Goal: Task Accomplishment & Management: Use online tool/utility

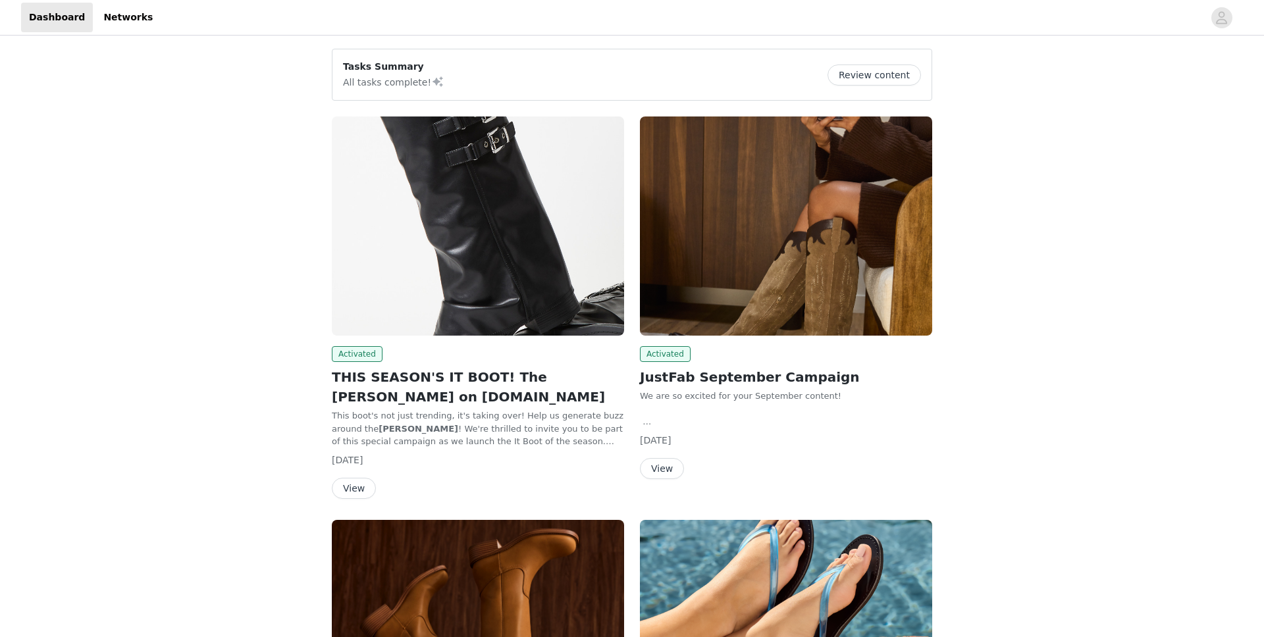
click at [350, 489] on button "View" at bounding box center [354, 488] width 44 height 21
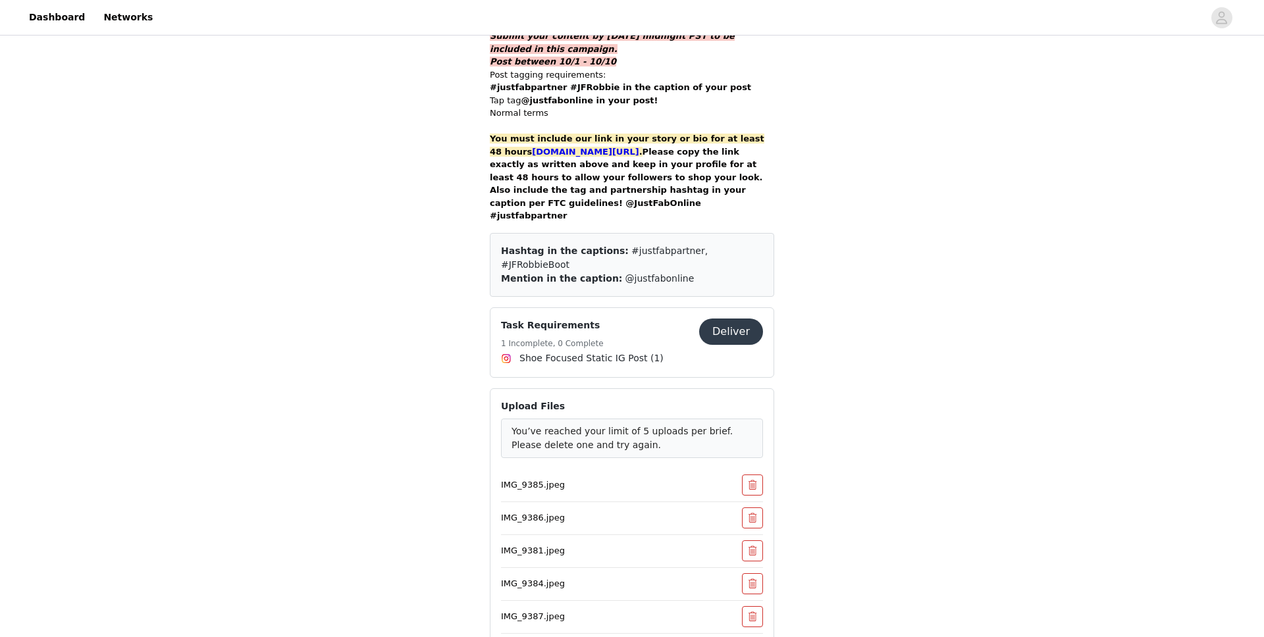
scroll to position [953, 0]
click at [552, 477] on p "IMG_9385.jpeg" at bounding box center [605, 483] width 209 height 13
click at [612, 423] on div "You’ve reached your limit of 5 uploads per brief. Please delete one and try aga…" at bounding box center [632, 437] width 241 height 28
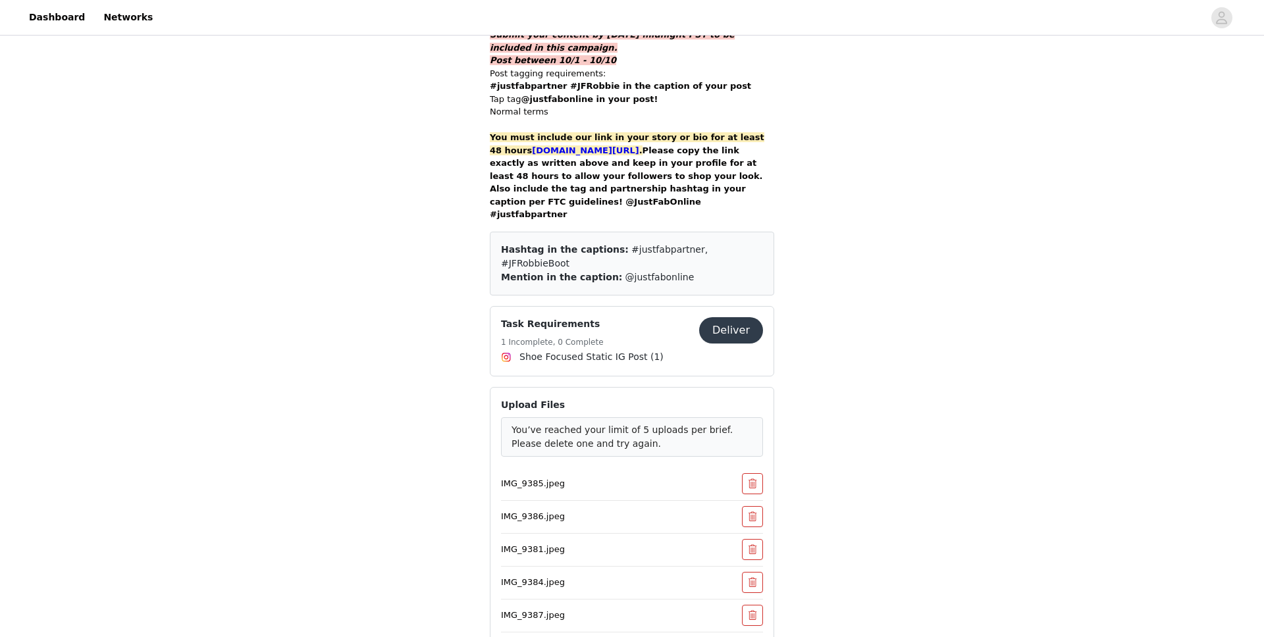
click at [612, 423] on div "You’ve reached your limit of 5 uploads per brief. Please delete one and try aga…" at bounding box center [632, 437] width 241 height 28
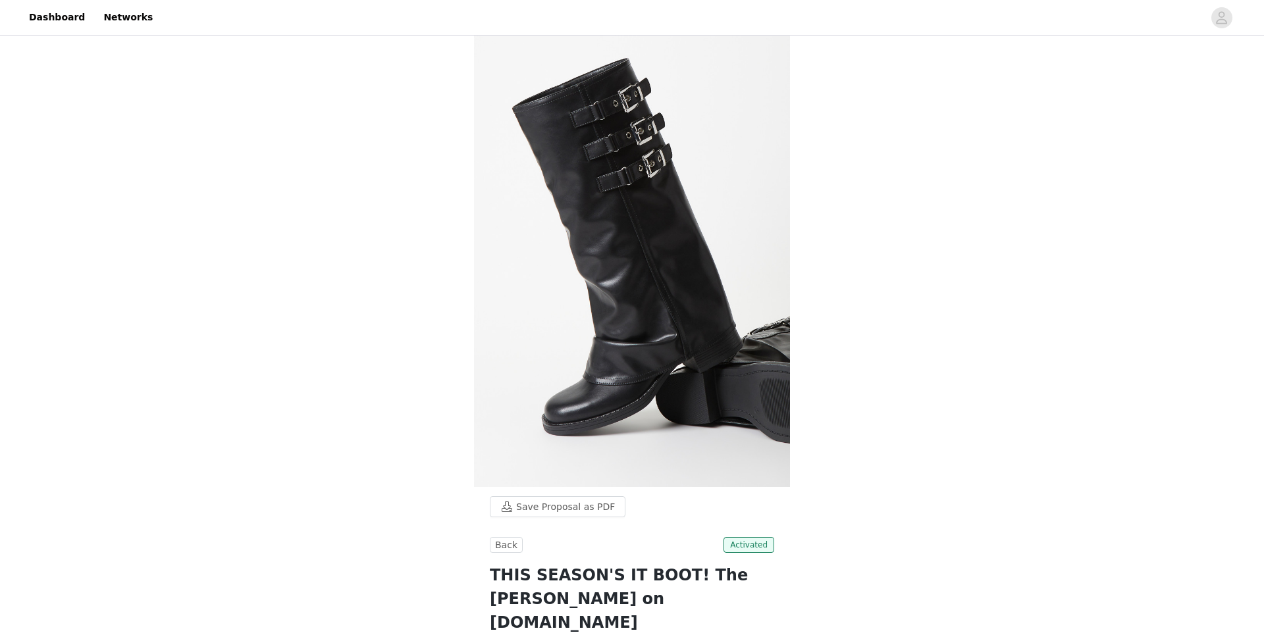
scroll to position [0, 0]
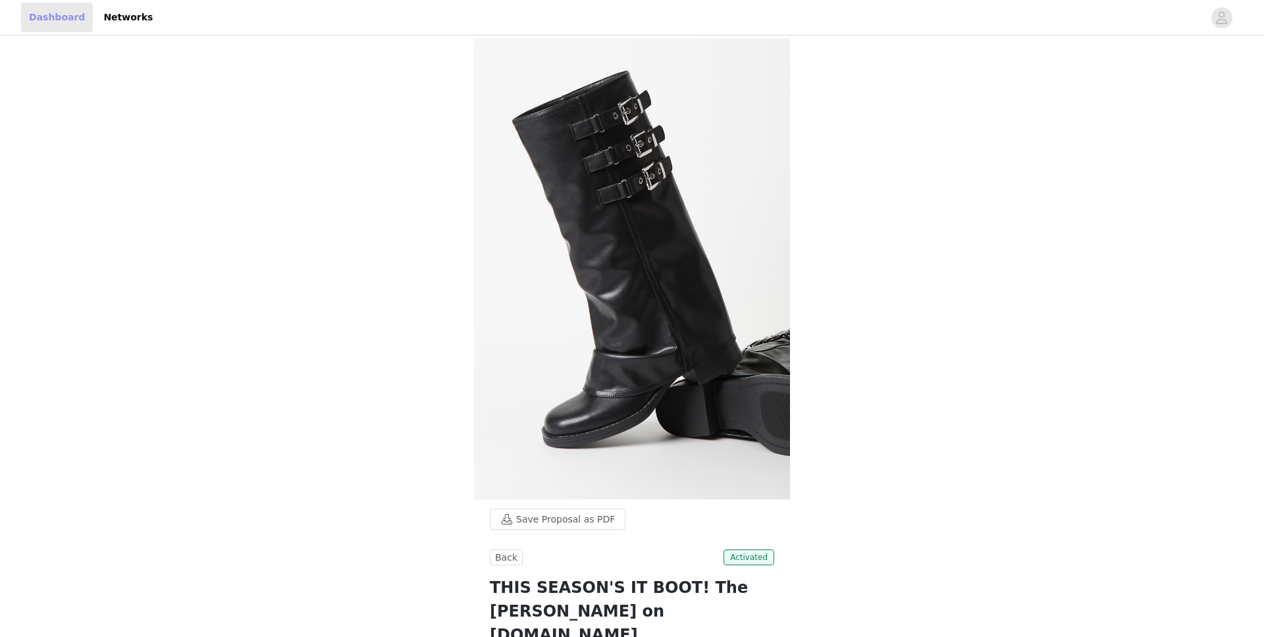
click at [57, 22] on link "Dashboard" at bounding box center [57, 18] width 72 height 30
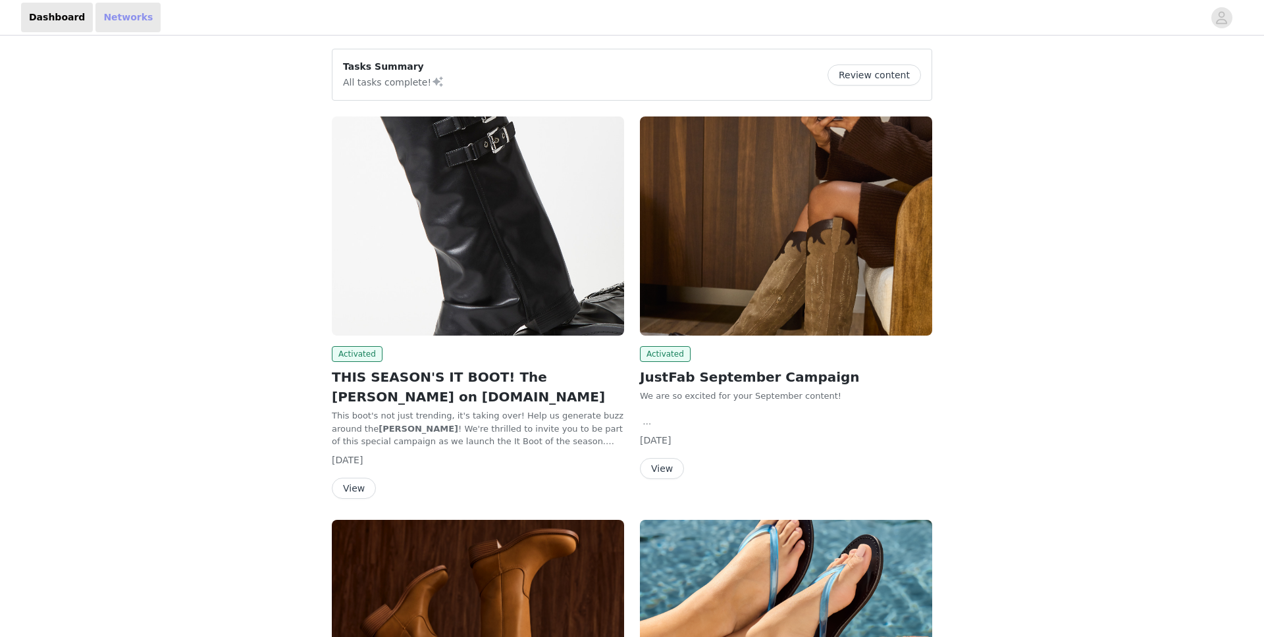
click at [119, 19] on link "Networks" at bounding box center [127, 18] width 65 height 30
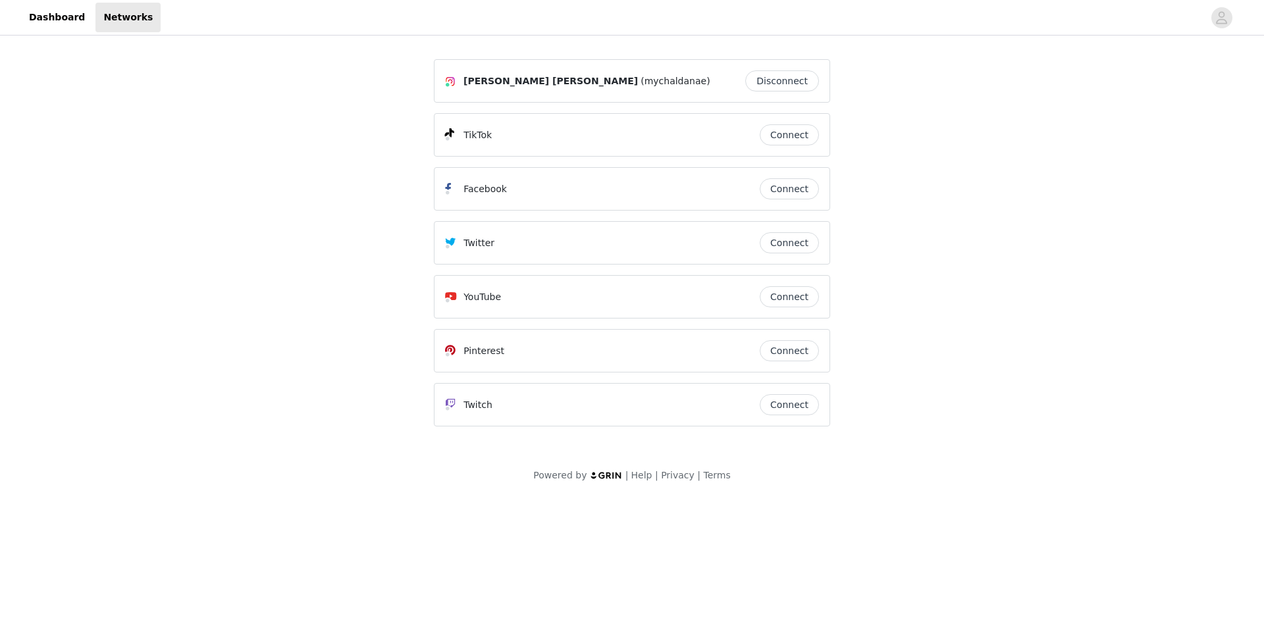
drag, startPoint x: 526, startPoint y: 84, endPoint x: 434, endPoint y: 82, distance: 92.2
click at [434, 82] on div "[PERSON_NAME] [PERSON_NAME] (mychaldanae) Disconnect" at bounding box center [632, 80] width 396 height 43
click at [462, 82] on div at bounding box center [454, 81] width 18 height 16
click at [480, 80] on span "[PERSON_NAME] [PERSON_NAME]" at bounding box center [550, 81] width 174 height 14
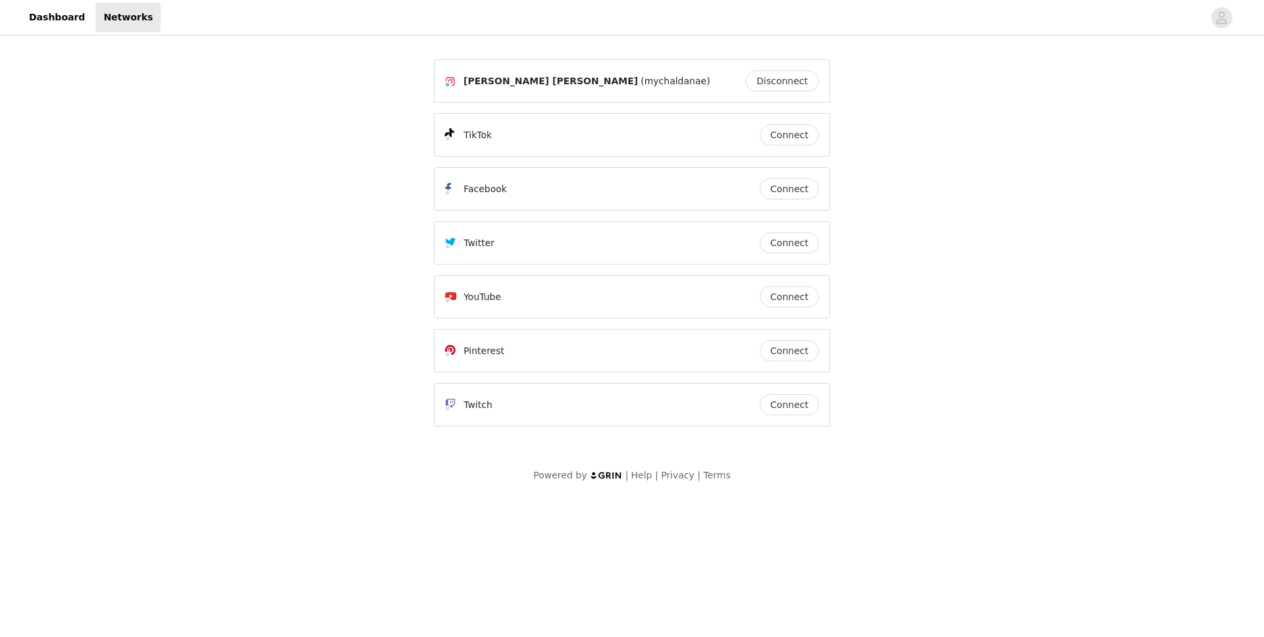
click at [480, 80] on span "[PERSON_NAME] [PERSON_NAME]" at bounding box center [550, 81] width 174 height 14
copy div "[PERSON_NAME] [PERSON_NAME]"
click at [84, 20] on link "Dashboard" at bounding box center [57, 18] width 72 height 30
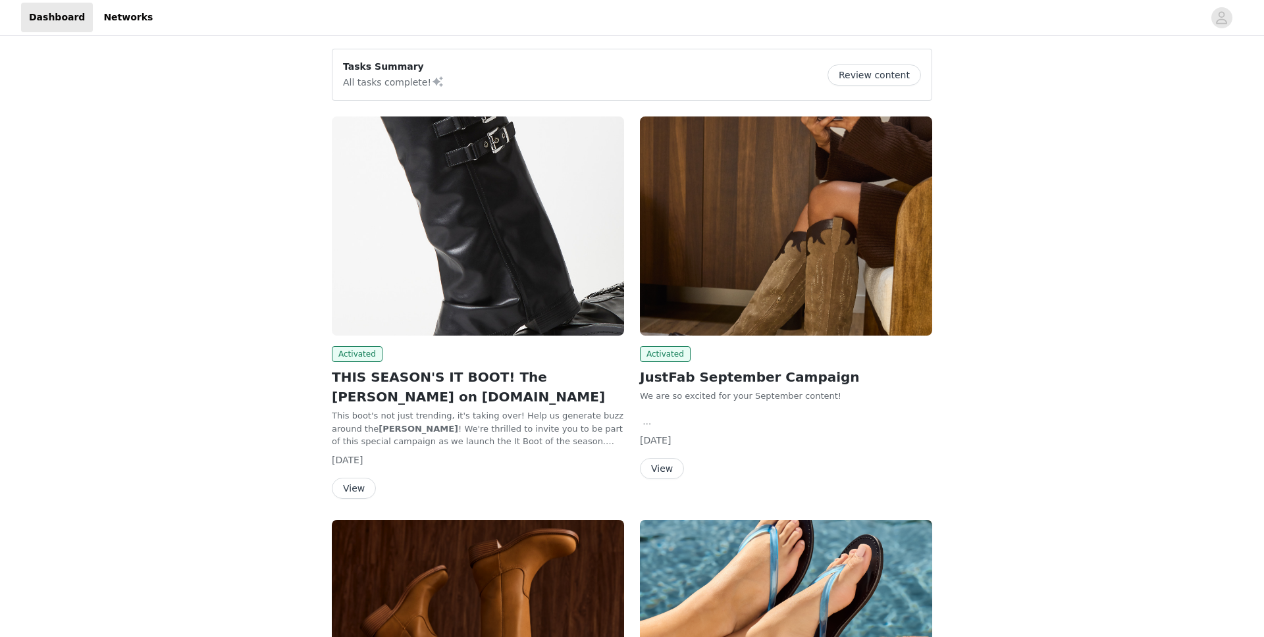
click at [350, 496] on button "View" at bounding box center [354, 488] width 44 height 21
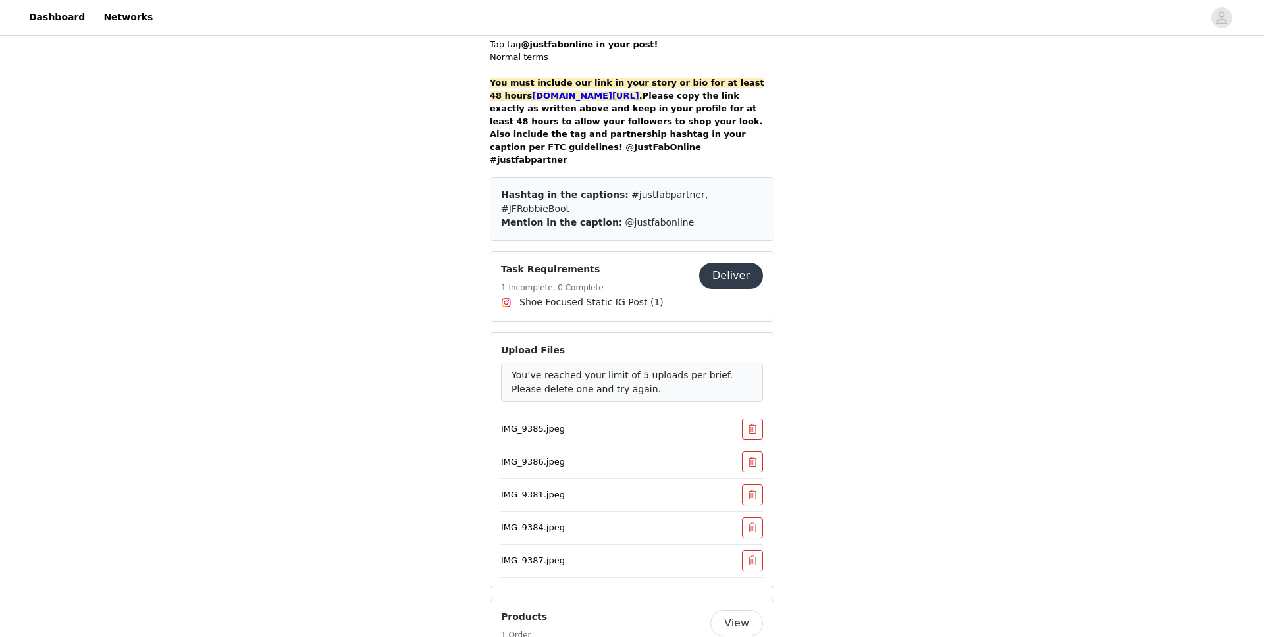
scroll to position [1015, 0]
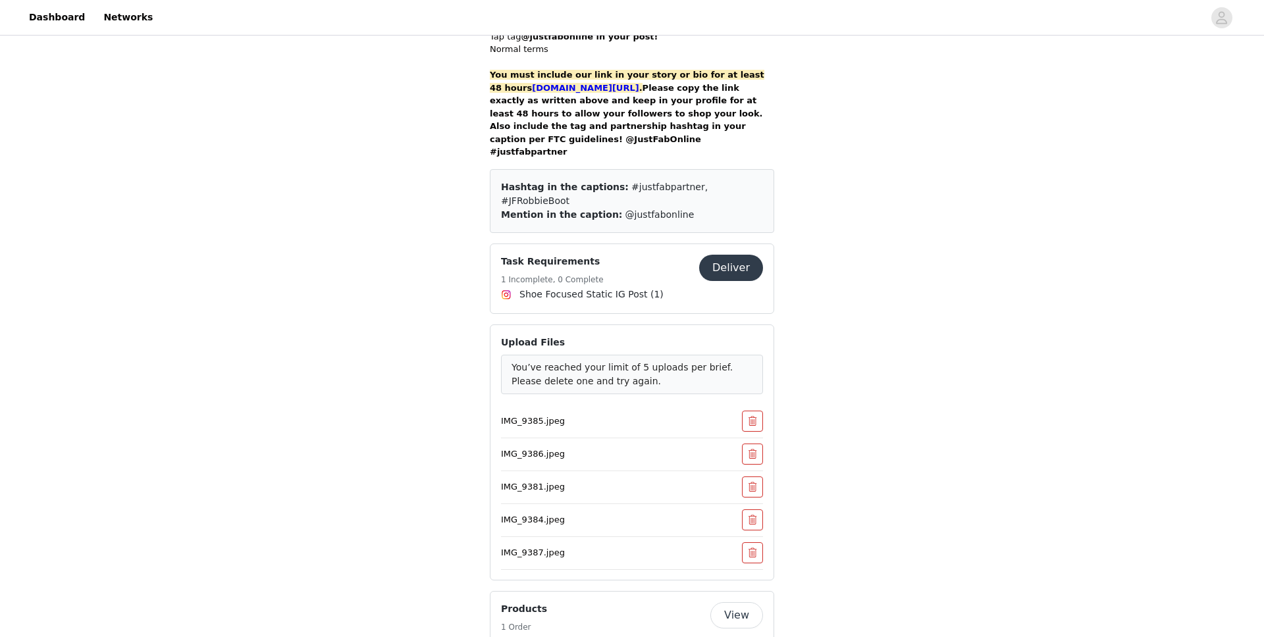
click at [743, 255] on button "Deliver" at bounding box center [731, 268] width 64 height 26
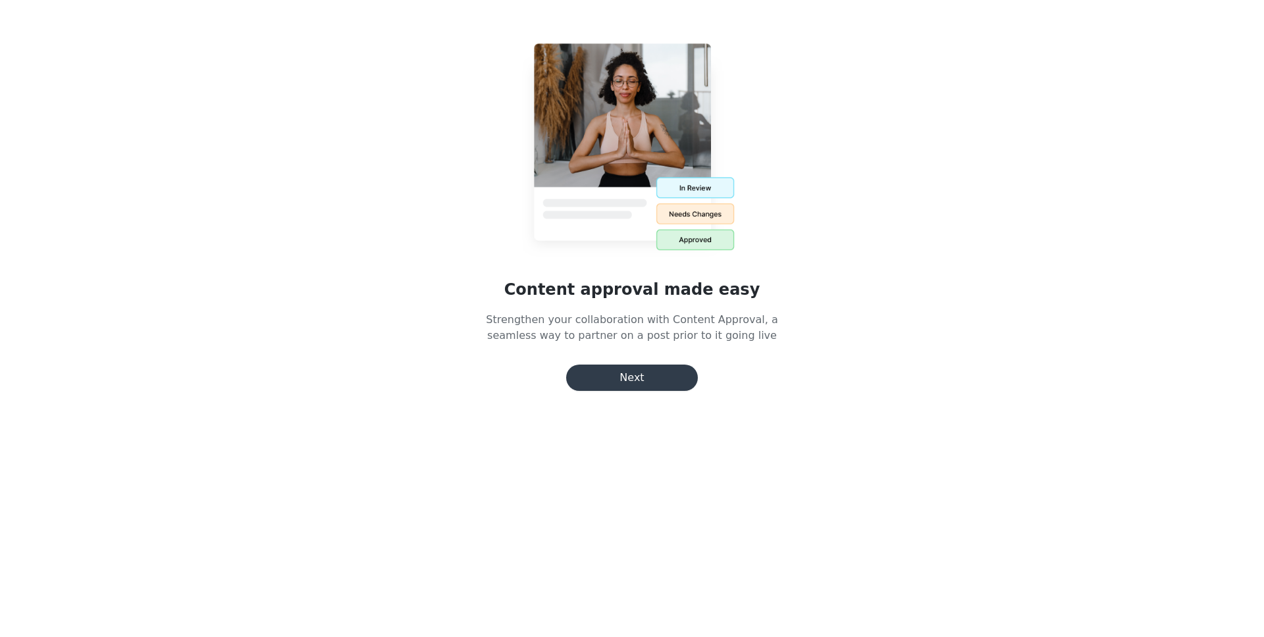
click at [613, 379] on button "Next" at bounding box center [632, 378] width 132 height 26
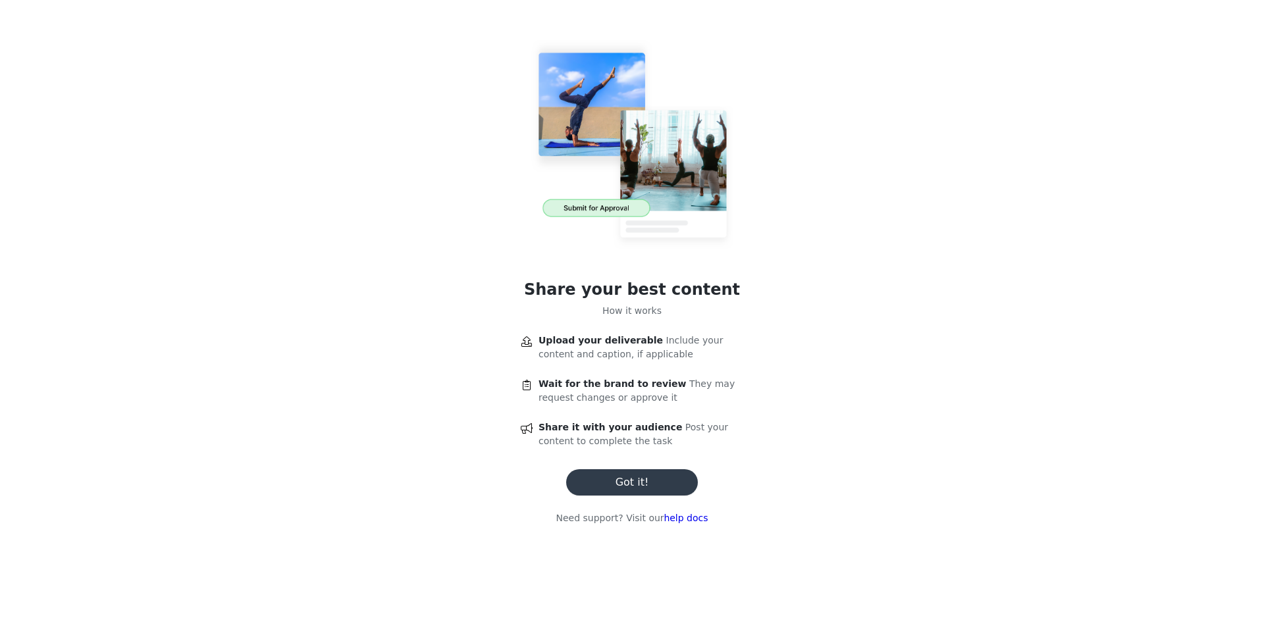
click at [652, 469] on button "Got it!" at bounding box center [632, 482] width 132 height 26
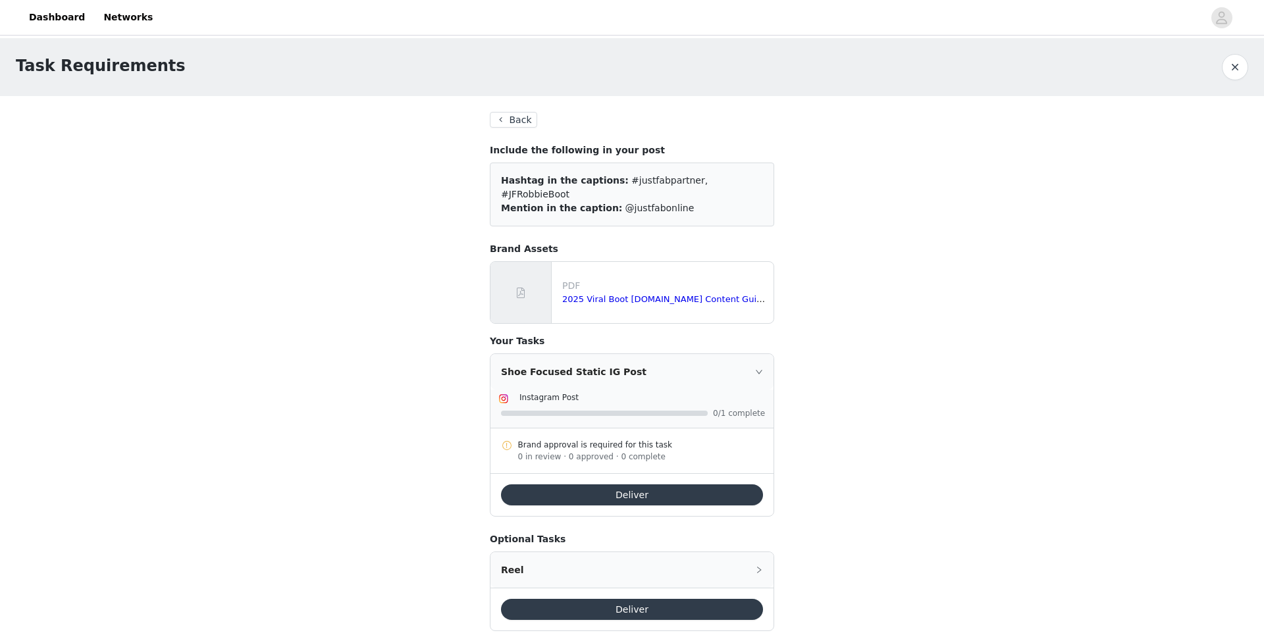
scroll to position [13, 0]
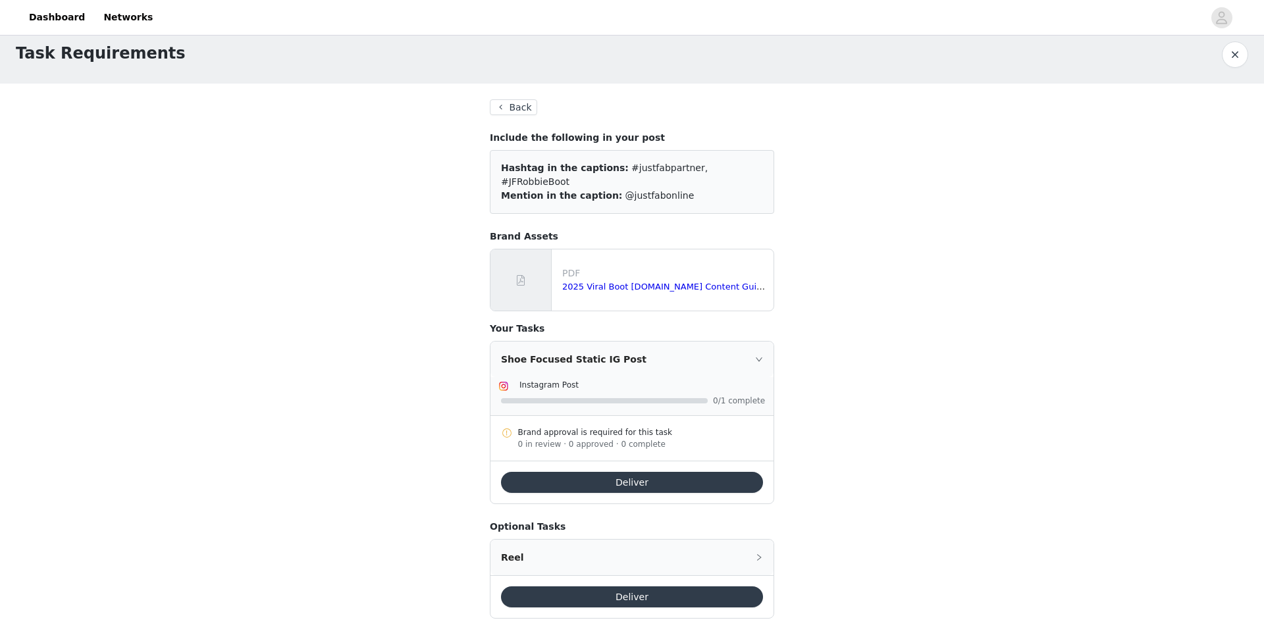
click at [520, 102] on button "Back" at bounding box center [513, 107] width 47 height 16
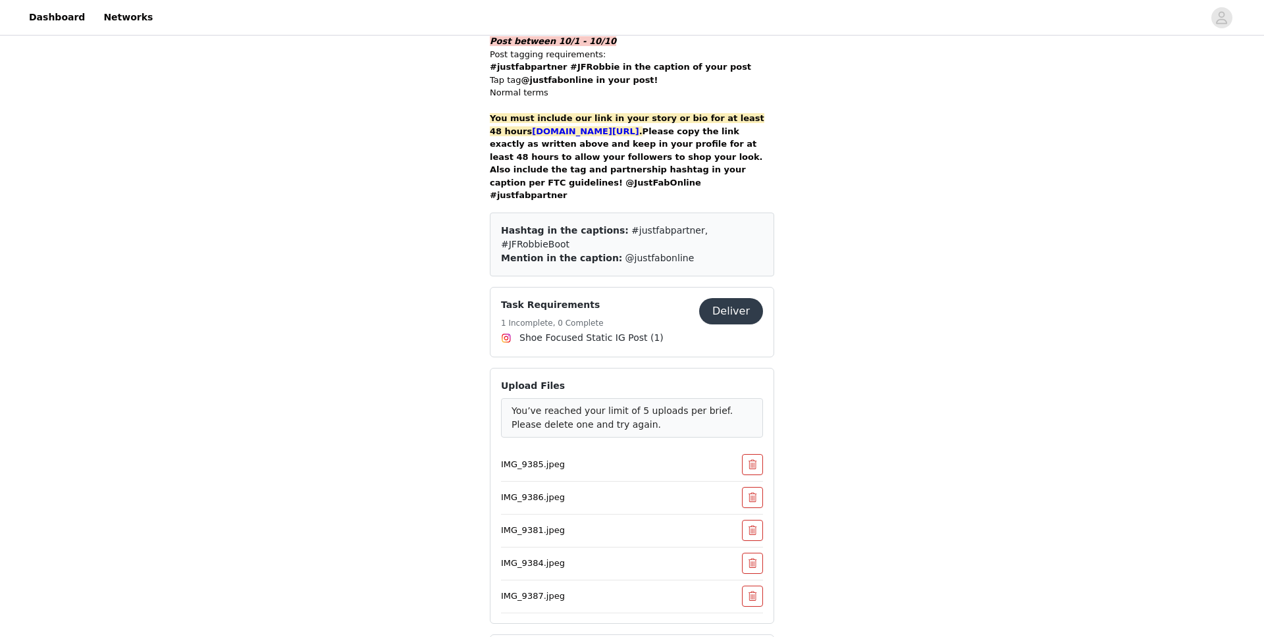
scroll to position [1194, 0]
